Goal: Task Accomplishment & Management: Complete application form

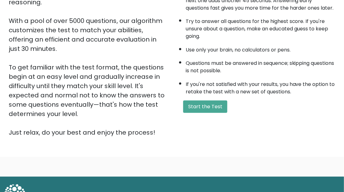
scroll to position [120, 0]
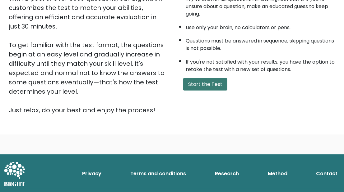
click at [205, 83] on button "Start the Test" at bounding box center [205, 84] width 44 height 12
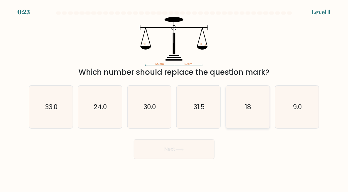
click at [244, 98] on icon "18" at bounding box center [248, 107] width 43 height 43
click at [175, 98] on input "e. 18" at bounding box center [174, 97] width 0 height 2
radio input "true"
click at [165, 155] on button "Next" at bounding box center [174, 150] width 81 height 20
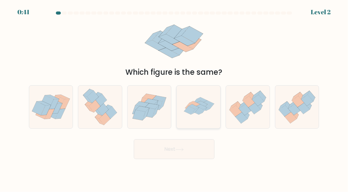
click at [197, 100] on icon at bounding box center [198, 103] width 11 height 8
click at [175, 98] on input "d." at bounding box center [174, 97] width 0 height 2
radio input "true"
click at [179, 151] on icon at bounding box center [180, 149] width 8 height 3
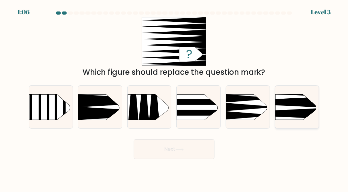
click at [283, 104] on icon at bounding box center [267, 102] width 114 height 11
click at [175, 98] on input "f." at bounding box center [174, 97] width 0 height 2
radio input "true"
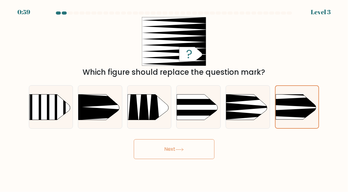
click at [181, 146] on button "Next" at bounding box center [174, 150] width 81 height 20
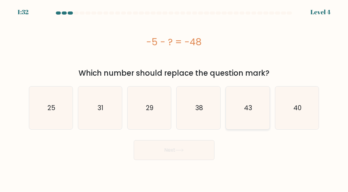
click at [247, 111] on text "43" at bounding box center [249, 108] width 8 height 9
click at [175, 98] on input "e. 43" at bounding box center [174, 97] width 0 height 2
radio input "true"
click at [180, 147] on button "Next" at bounding box center [174, 150] width 81 height 20
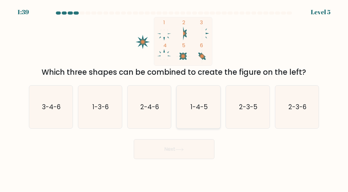
click at [192, 102] on icon "1-4-5" at bounding box center [198, 107] width 43 height 43
click at [175, 98] on input "d. 1-4-5" at bounding box center [174, 97] width 0 height 2
radio input "true"
click at [167, 156] on button "Next" at bounding box center [174, 150] width 81 height 20
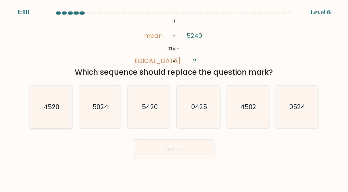
click at [39, 108] on icon "4520" at bounding box center [51, 107] width 43 height 43
click at [174, 98] on input "a. 4520" at bounding box center [174, 97] width 0 height 2
radio input "true"
click at [165, 160] on body "1:47 Level 6 If" at bounding box center [174, 96] width 348 height 192
click at [167, 148] on button "Next" at bounding box center [174, 150] width 81 height 20
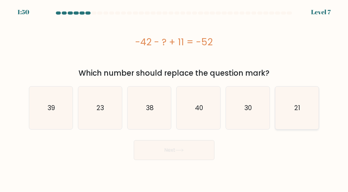
click at [288, 103] on icon "21" at bounding box center [297, 108] width 43 height 43
click at [175, 98] on input "f. 21" at bounding box center [174, 97] width 0 height 2
radio input "true"
click at [187, 153] on button "Next" at bounding box center [174, 150] width 81 height 20
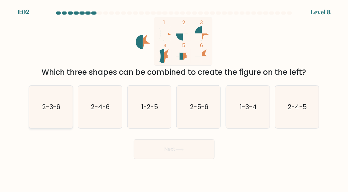
click at [46, 103] on text "2-3-6" at bounding box center [51, 107] width 18 height 9
click at [174, 98] on input "a. 2-3-6" at bounding box center [174, 97] width 0 height 2
radio input "true"
click at [190, 150] on button "Next" at bounding box center [174, 150] width 81 height 20
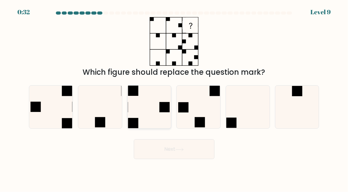
click at [139, 99] on icon at bounding box center [149, 107] width 43 height 43
click at [174, 98] on input "c." at bounding box center [174, 97] width 0 height 2
radio input "true"
click at [160, 151] on button "Next" at bounding box center [174, 150] width 81 height 20
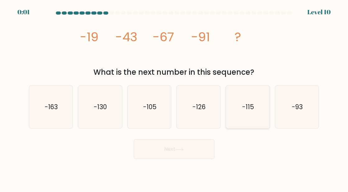
click at [250, 98] on icon "-115" at bounding box center [248, 107] width 43 height 43
click at [175, 98] on input "e. -115" at bounding box center [174, 97] width 0 height 2
radio input "true"
click at [188, 155] on button "Next" at bounding box center [174, 150] width 81 height 20
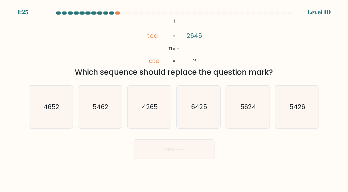
click at [113, 12] on div at bounding box center [111, 13] width 5 height 3
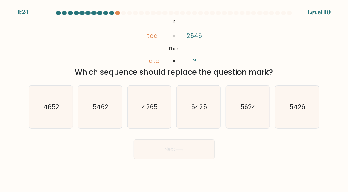
click at [113, 12] on div at bounding box center [111, 13] width 5 height 3
click at [112, 12] on div at bounding box center [111, 13] width 5 height 3
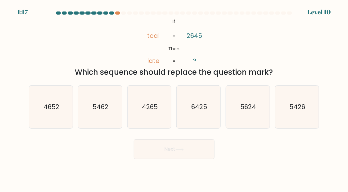
click at [112, 12] on div at bounding box center [111, 13] width 5 height 3
click at [316, 10] on div "Level 10" at bounding box center [319, 11] width 23 height 9
click at [201, 111] on text "6425" at bounding box center [199, 107] width 16 height 9
click at [175, 98] on input "d. 6425" at bounding box center [174, 97] width 0 height 2
radio input "true"
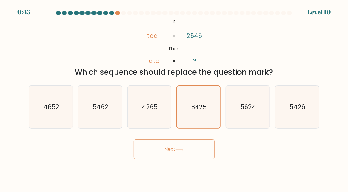
click at [191, 147] on button "Next" at bounding box center [174, 150] width 81 height 20
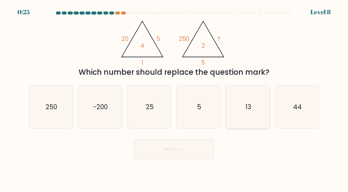
click at [254, 104] on icon "13" at bounding box center [248, 107] width 43 height 43
click at [175, 98] on input "e. 13" at bounding box center [174, 97] width 0 height 2
radio input "true"
click at [60, 106] on icon "250" at bounding box center [51, 107] width 43 height 43
click at [174, 98] on input "a. 250" at bounding box center [174, 97] width 0 height 2
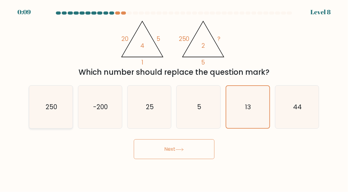
radio input "true"
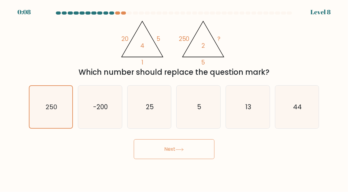
click at [165, 159] on body "0:08 Level 8" at bounding box center [174, 96] width 348 height 192
click at [174, 155] on button "Next" at bounding box center [174, 150] width 81 height 20
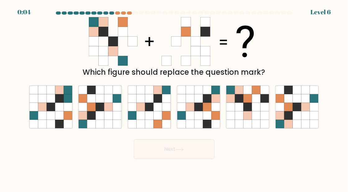
click at [174, 155] on button "Next" at bounding box center [174, 150] width 81 height 20
click at [159, 68] on div "Which figure should replace the question mark?" at bounding box center [174, 72] width 283 height 11
click at [120, 12] on div at bounding box center [117, 13] width 5 height 3
click at [128, 13] on div at bounding box center [129, 13] width 5 height 3
click at [280, 119] on icon at bounding box center [280, 116] width 8 height 8
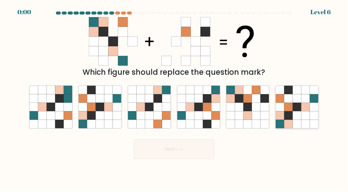
click at [175, 98] on input "f." at bounding box center [174, 97] width 0 height 2
radio input "true"
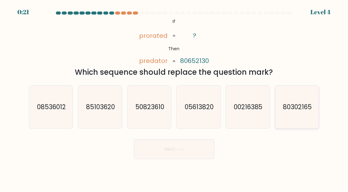
click at [301, 112] on icon "80302165" at bounding box center [297, 107] width 43 height 43
click at [175, 98] on input "f. 80302165" at bounding box center [174, 97] width 0 height 2
radio input "true"
click at [182, 154] on button "Next" at bounding box center [174, 150] width 81 height 20
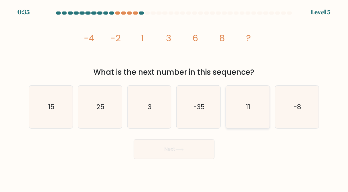
click at [238, 96] on icon "11" at bounding box center [248, 107] width 43 height 43
click at [175, 96] on input "e. 11" at bounding box center [174, 97] width 0 height 2
radio input "true"
click at [176, 149] on button "Next" at bounding box center [174, 150] width 81 height 20
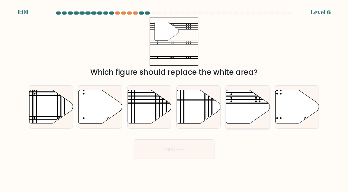
click at [236, 107] on icon at bounding box center [249, 107] width 44 height 34
click at [175, 98] on input "e." at bounding box center [174, 97] width 0 height 2
radio input "true"
click at [171, 145] on button "Next" at bounding box center [174, 150] width 81 height 20
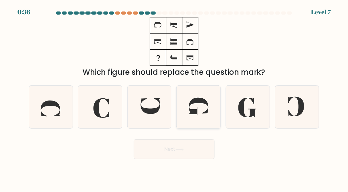
click at [192, 119] on icon at bounding box center [198, 107] width 43 height 43
click at [175, 98] on input "d." at bounding box center [174, 97] width 0 height 2
radio input "true"
click at [173, 141] on button "Next" at bounding box center [174, 150] width 81 height 20
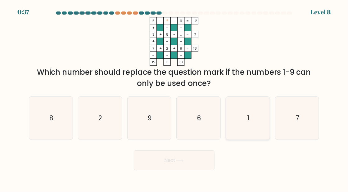
click at [246, 121] on icon "1" at bounding box center [248, 118] width 43 height 43
click at [175, 98] on input "e. 1" at bounding box center [174, 97] width 0 height 2
radio input "true"
click at [176, 165] on button "Next" at bounding box center [174, 161] width 81 height 20
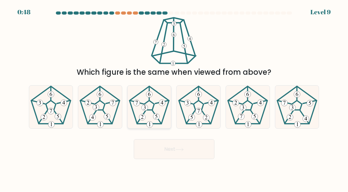
click at [151, 107] on icon at bounding box center [149, 107] width 43 height 43
click at [174, 98] on input "c." at bounding box center [174, 97] width 0 height 2
radio input "true"
click at [154, 151] on button "Next" at bounding box center [174, 150] width 81 height 20
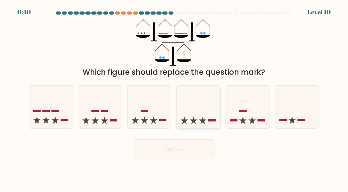
click at [199, 108] on icon at bounding box center [199, 107] width 44 height 36
click at [175, 98] on input "d." at bounding box center [174, 97] width 0 height 2
radio input "true"
click at [177, 152] on button "Next" at bounding box center [174, 150] width 81 height 20
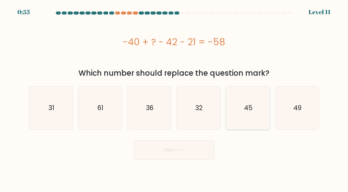
click at [251, 105] on text "45" at bounding box center [248, 108] width 8 height 9
click at [175, 98] on input "e. 45" at bounding box center [174, 97] width 0 height 2
radio input "true"
click at [182, 149] on button "Next" at bounding box center [174, 150] width 81 height 20
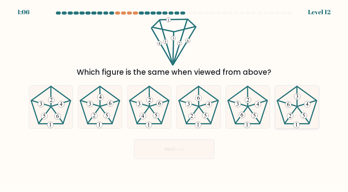
click at [297, 105] on icon at bounding box center [297, 107] width 43 height 43
click at [175, 98] on input "f." at bounding box center [174, 97] width 0 height 2
radio input "true"
click at [197, 146] on button "Next" at bounding box center [174, 150] width 81 height 20
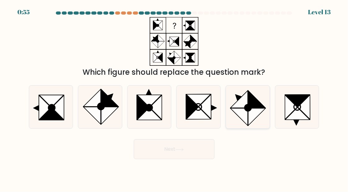
click at [239, 110] on icon at bounding box center [239, 117] width 17 height 17
click at [175, 98] on input "e." at bounding box center [174, 97] width 0 height 2
radio input "true"
click at [162, 154] on button "Next" at bounding box center [174, 150] width 81 height 20
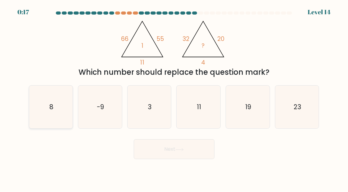
click at [36, 103] on icon "8" at bounding box center [51, 107] width 43 height 43
click at [174, 98] on input "a. 8" at bounding box center [174, 97] width 0 height 2
radio input "true"
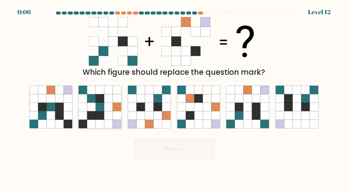
click at [114, 109] on icon at bounding box center [117, 107] width 8 height 8
click at [174, 98] on input "b." at bounding box center [174, 97] width 0 height 2
radio input "true"
click at [162, 152] on button "Next" at bounding box center [174, 150] width 81 height 20
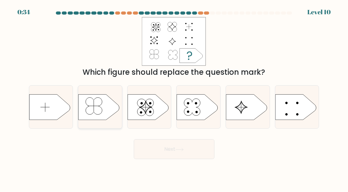
click at [112, 111] on icon at bounding box center [99, 106] width 41 height 25
click at [174, 98] on input "b." at bounding box center [174, 97] width 0 height 2
radio input "true"
click at [160, 147] on button "Next" at bounding box center [174, 150] width 81 height 20
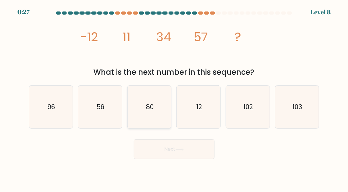
click at [146, 97] on icon "80" at bounding box center [149, 107] width 43 height 43
click at [174, 97] on input "c. 80" at bounding box center [174, 97] width 0 height 2
radio input "true"
click at [155, 146] on button "Next" at bounding box center [174, 150] width 81 height 20
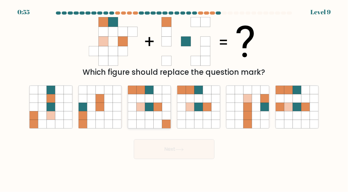
click at [140, 95] on icon at bounding box center [141, 98] width 8 height 8
click at [174, 96] on input "c." at bounding box center [174, 97] width 0 height 2
radio input "true"
click at [171, 151] on button "Next" at bounding box center [174, 150] width 81 height 20
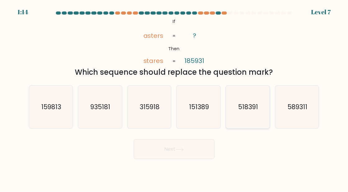
click at [249, 104] on text "518391" at bounding box center [249, 107] width 20 height 9
click at [175, 98] on input "e. 518391" at bounding box center [174, 97] width 0 height 2
radio input "true"
click at [183, 154] on button "Next" at bounding box center [174, 150] width 81 height 20
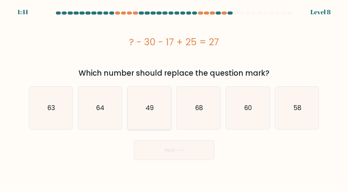
click at [157, 107] on icon "49" at bounding box center [149, 108] width 43 height 43
click at [174, 98] on input "c. 49" at bounding box center [174, 97] width 0 height 2
radio input "true"
click at [159, 147] on button "Next" at bounding box center [174, 150] width 81 height 20
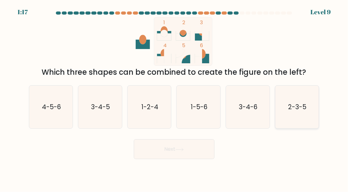
click at [283, 95] on icon "2-3-5" at bounding box center [297, 107] width 43 height 43
click at [175, 96] on input "f. 2-3-5" at bounding box center [174, 97] width 0 height 2
radio input "true"
click at [186, 153] on button "Next" at bounding box center [174, 150] width 81 height 20
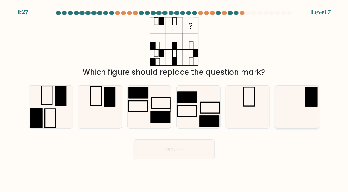
click at [288, 107] on icon at bounding box center [297, 107] width 43 height 43
click at [175, 98] on input "f." at bounding box center [174, 97] width 0 height 2
radio input "true"
click at [170, 148] on button "Next" at bounding box center [174, 150] width 81 height 20
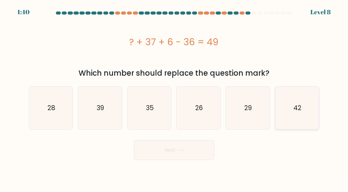
click at [302, 118] on icon "42" at bounding box center [297, 108] width 43 height 43
click at [175, 98] on input "f. 42" at bounding box center [174, 97] width 0 height 2
radio input "true"
click at [189, 153] on button "Next" at bounding box center [174, 150] width 81 height 20
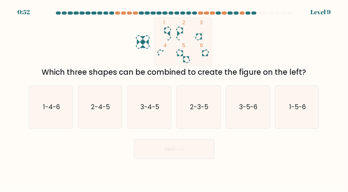
click at [169, 36] on rect at bounding box center [183, 41] width 58 height 49
click at [38, 119] on icon "1-4-6" at bounding box center [51, 107] width 43 height 43
click at [174, 98] on input "a. 1-4-6" at bounding box center [174, 97] width 0 height 2
radio input "true"
click at [158, 153] on button "Next" at bounding box center [174, 150] width 81 height 20
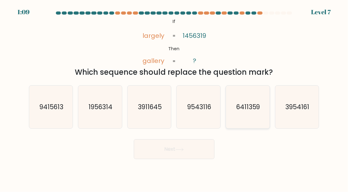
click at [245, 110] on text "6411359" at bounding box center [249, 107] width 24 height 9
click at [175, 98] on input "e. 6411359" at bounding box center [174, 97] width 0 height 2
radio input "true"
click at [183, 150] on icon at bounding box center [179, 149] width 7 height 3
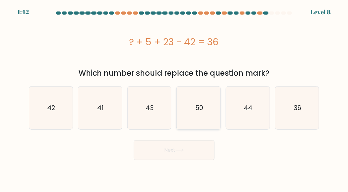
click at [196, 112] on text "50" at bounding box center [200, 108] width 8 height 9
click at [175, 98] on input "d. 50" at bounding box center [174, 97] width 0 height 2
radio input "true"
click at [173, 158] on button "Next" at bounding box center [174, 150] width 81 height 20
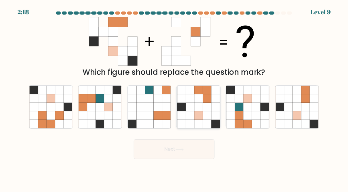
click at [202, 121] on icon at bounding box center [199, 124] width 8 height 8
click at [175, 98] on input "d." at bounding box center [174, 97] width 0 height 2
radio input "true"
click at [186, 153] on button "Next" at bounding box center [174, 150] width 81 height 20
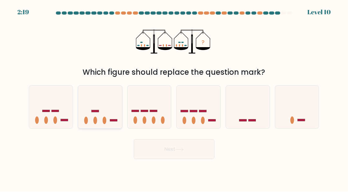
click at [111, 124] on icon at bounding box center [100, 107] width 44 height 36
click at [174, 98] on input "b." at bounding box center [174, 97] width 0 height 2
radio input "true"
click at [151, 151] on button "Next" at bounding box center [174, 150] width 81 height 20
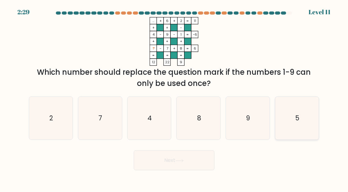
click at [297, 121] on text "5" at bounding box center [298, 118] width 4 height 9
click at [175, 98] on input "f. 5" at bounding box center [174, 97] width 0 height 2
radio input "true"
click at [188, 163] on button "Next" at bounding box center [174, 161] width 81 height 20
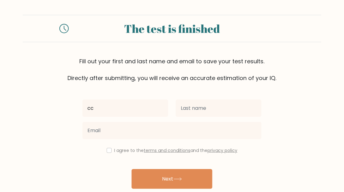
type input "cc"
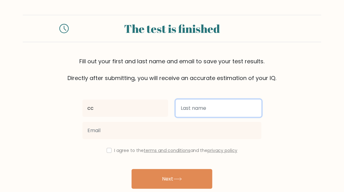
click at [188, 109] on input "text" at bounding box center [219, 108] width 86 height 17
type input "d"
type input "đ"
type input "rr"
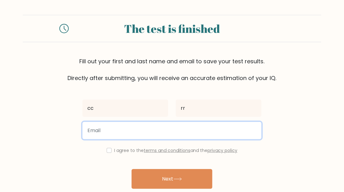
click at [177, 134] on input "email" at bounding box center [171, 130] width 179 height 17
type input "[EMAIL_ADDRESS][DOMAIN_NAME]"
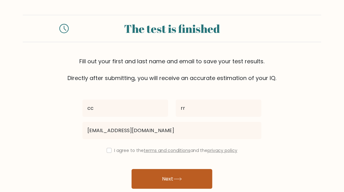
click at [159, 177] on button "Next" at bounding box center [171, 179] width 81 height 20
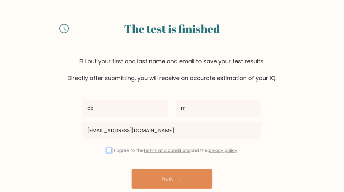
click at [107, 153] on input "checkbox" at bounding box center [109, 150] width 5 height 5
checkbox input "true"
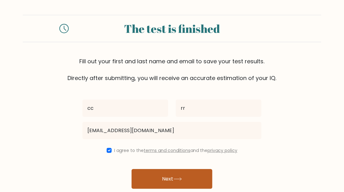
click at [152, 185] on button "Next" at bounding box center [171, 179] width 81 height 20
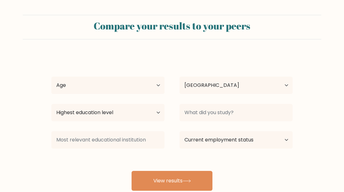
select select "VN"
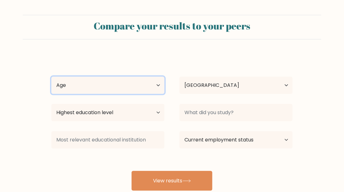
click at [148, 90] on select "Age Under 18 years old 18-24 years old 25-34 years old 35-44 years old 45-54 ye…" at bounding box center [107, 85] width 113 height 17
select select "18_24"
click at [51, 77] on select "Age Under 18 years old 18-24 years old 25-34 years old 35-44 years old 45-54 ye…" at bounding box center [107, 85] width 113 height 17
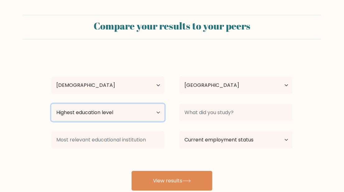
click at [129, 114] on select "Highest education level No schooling Primary Lower Secondary Upper Secondary Oc…" at bounding box center [107, 112] width 113 height 17
select select "bachelors_degree"
click at [51, 104] on select "Highest education level No schooling Primary Lower Secondary Upper Secondary Oc…" at bounding box center [107, 112] width 113 height 17
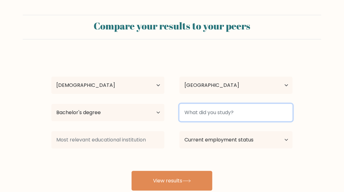
click at [186, 115] on input at bounding box center [235, 112] width 113 height 17
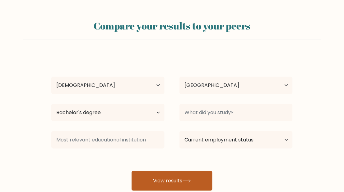
click at [172, 178] on button "View results" at bounding box center [171, 181] width 81 height 20
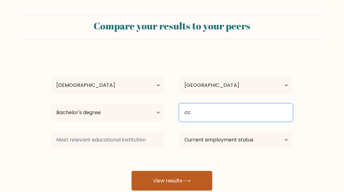
type input "cc"
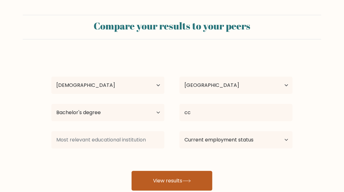
click at [183, 186] on button "View results" at bounding box center [171, 181] width 81 height 20
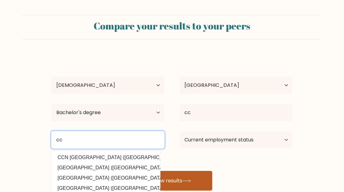
type input "c"
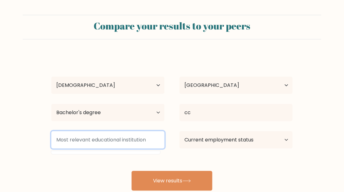
click at [118, 137] on input at bounding box center [107, 139] width 113 height 17
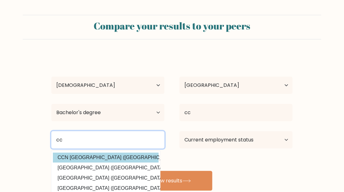
type input "cc"
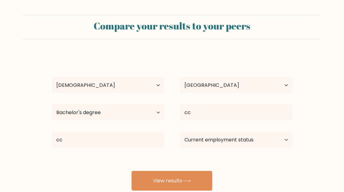
click at [112, 160] on div "cc rr Age Under 18 years old 18-24 years old 25-34 years old 35-44 years old 45…" at bounding box center [172, 122] width 249 height 137
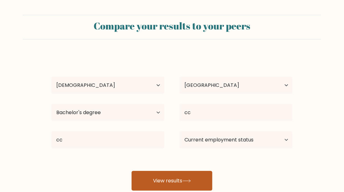
click at [177, 176] on button "View results" at bounding box center [171, 181] width 81 height 20
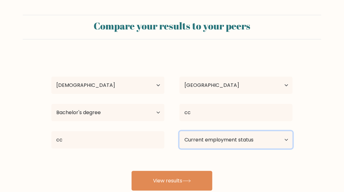
click at [221, 138] on select "Current employment status Employed Student Retired Other / prefer not to answer" at bounding box center [235, 139] width 113 height 17
select select "other"
click at [179, 131] on select "Current employment status Employed Student Retired Other / prefer not to answer" at bounding box center [235, 139] width 113 height 17
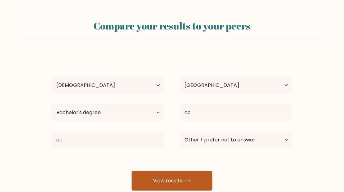
click at [188, 177] on button "View results" at bounding box center [171, 181] width 81 height 20
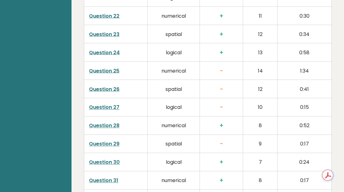
scroll to position [1370, 0]
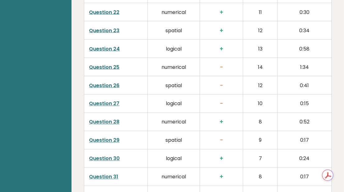
click at [221, 64] on h3 "-" at bounding box center [221, 67] width 33 height 7
click at [113, 64] on link "Question 25" at bounding box center [104, 67] width 30 height 7
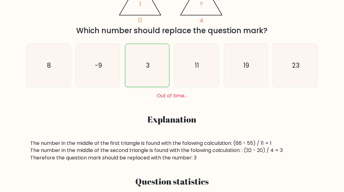
scroll to position [125, 0]
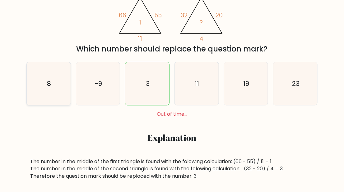
click at [52, 98] on icon "8" at bounding box center [48, 83] width 43 height 43
radio input "true"
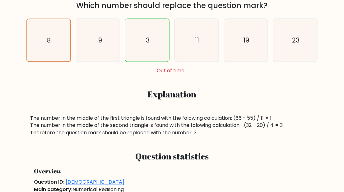
scroll to position [168, 0]
click at [141, 38] on icon "3" at bounding box center [147, 40] width 43 height 43
radio input "true"
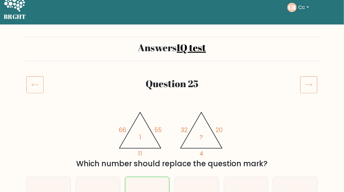
scroll to position [0, 0]
